Goal: Feedback & Contribution: Submit feedback/report problem

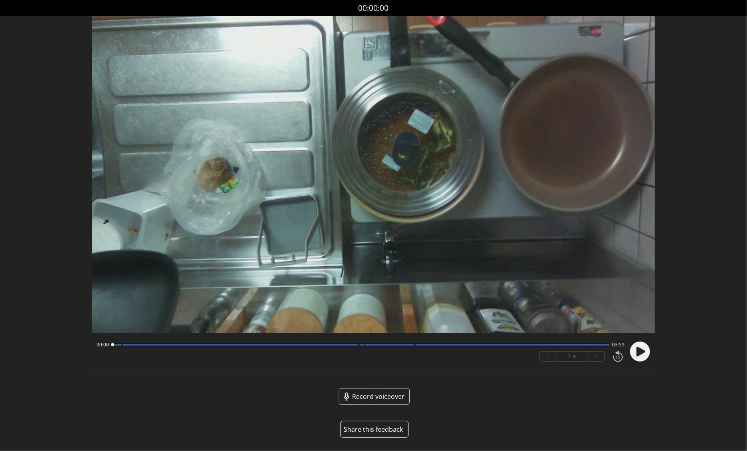
click at [377, 430] on button "Share this feedback" at bounding box center [374, 429] width 68 height 17
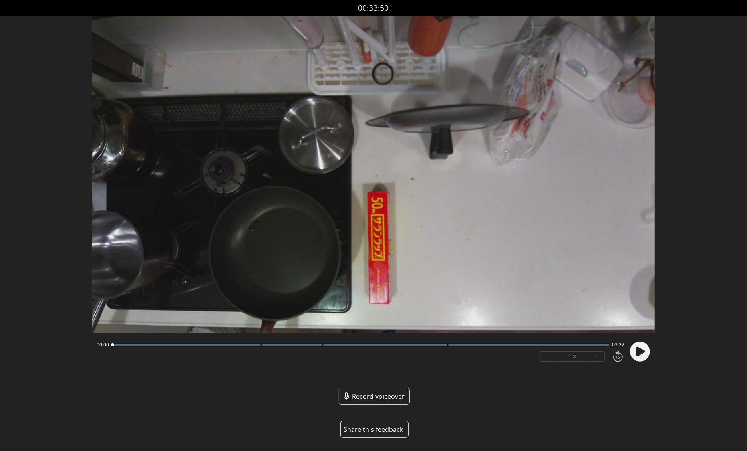
click at [376, 430] on button "Share this feedback" at bounding box center [374, 429] width 68 height 17
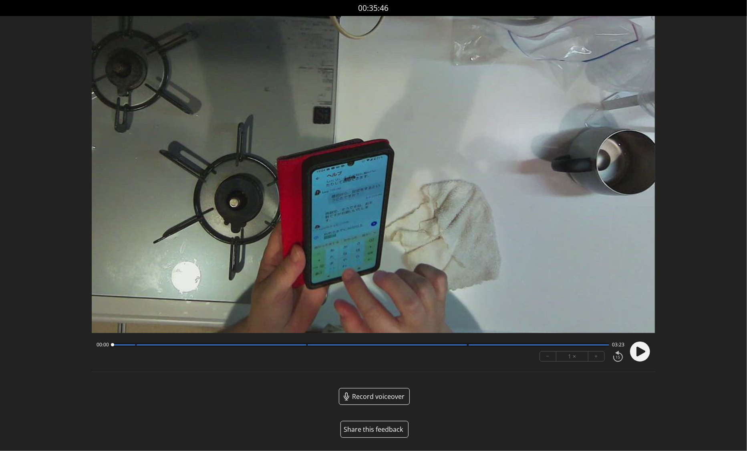
click at [374, 429] on button "Share this feedback" at bounding box center [374, 429] width 68 height 17
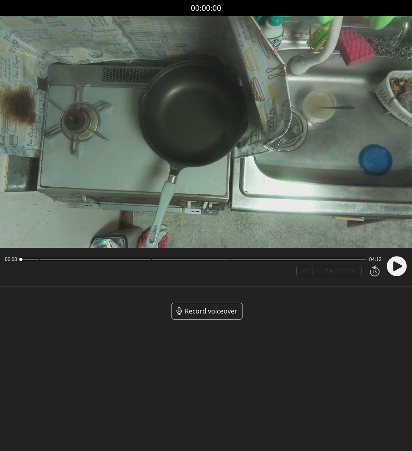
click at [397, 263] on icon at bounding box center [397, 266] width 9 height 10
click at [397, 263] on circle at bounding box center [396, 266] width 20 height 20
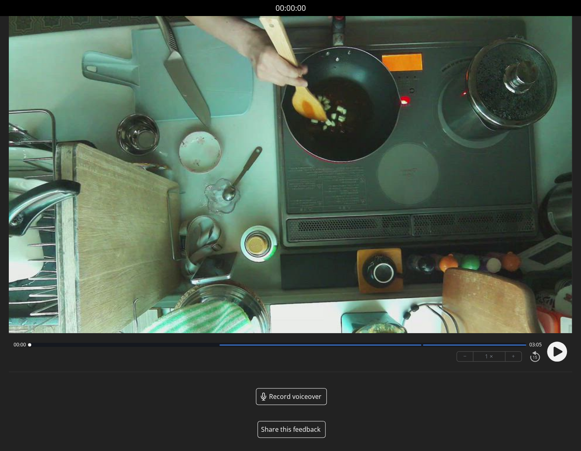
click at [560, 346] on circle at bounding box center [557, 351] width 20 height 20
click at [558, 348] on circle at bounding box center [557, 351] width 20 height 20
click at [561, 353] on circle at bounding box center [557, 351] width 20 height 20
click at [54, 346] on div at bounding box center [277, 344] width 497 height 4
click at [559, 350] on icon at bounding box center [559, 351] width 2 height 8
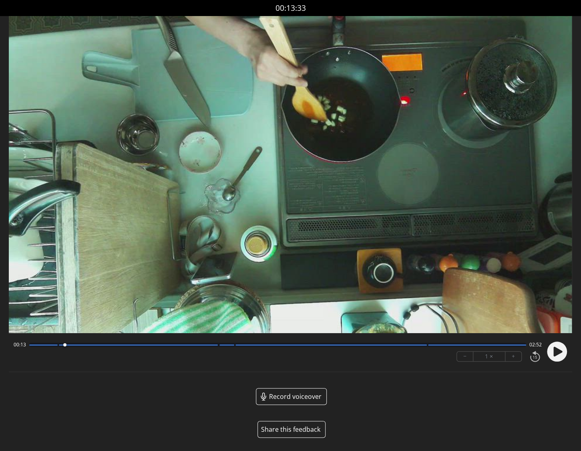
click at [286, 425] on button "Share this feedback" at bounding box center [292, 429] width 68 height 17
